Goal: Task Accomplishment & Management: Manage account settings

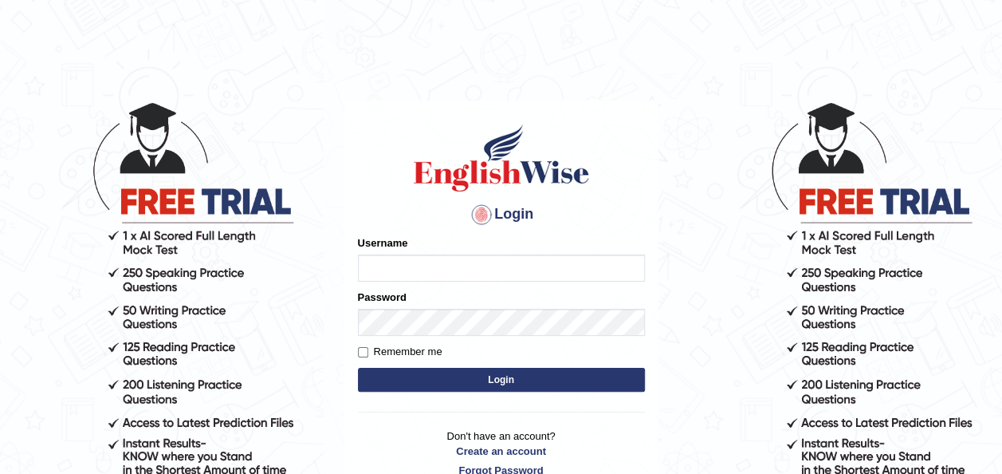
type input "Talentededucation"
click at [455, 377] on button "Login" at bounding box center [501, 380] width 287 height 24
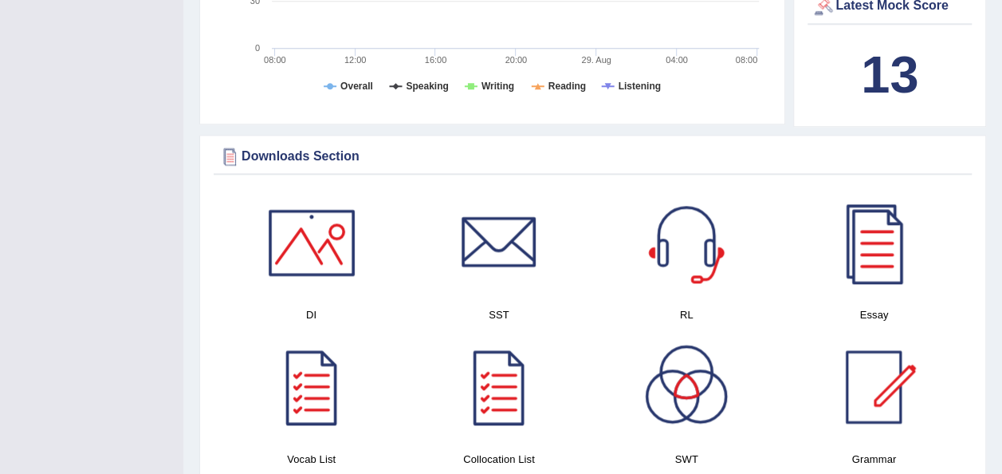
scroll to position [789, 0]
click at [893, 373] on div at bounding box center [874, 386] width 112 height 112
